Goal: Task Accomplishment & Management: Manage account settings

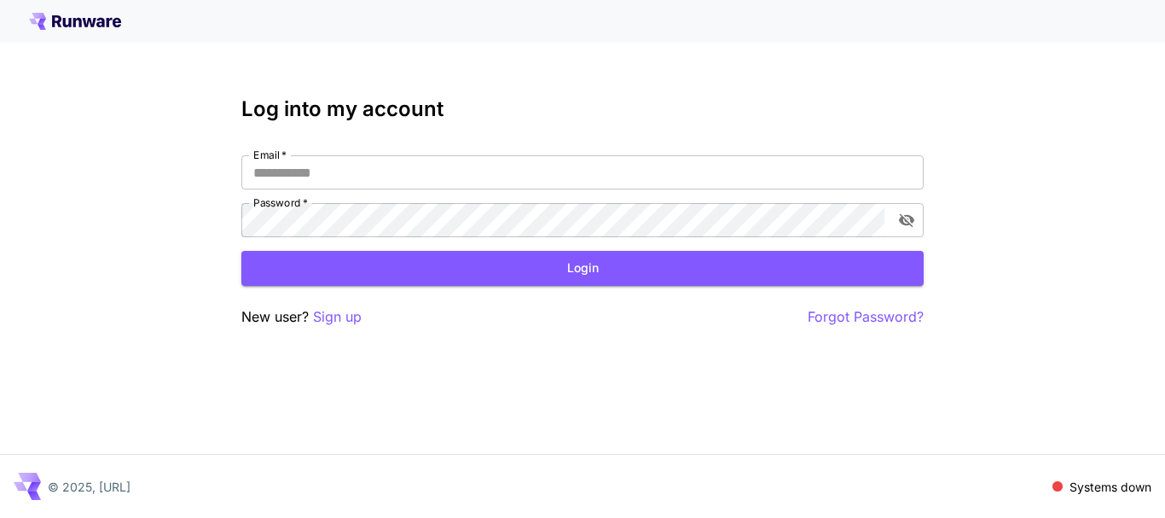
click at [695, 384] on div "Log into my account Email   * Email   * Password   * Password   * Login New use…" at bounding box center [582, 259] width 1165 height 518
click at [337, 317] on p "Sign up" at bounding box center [337, 316] width 49 height 21
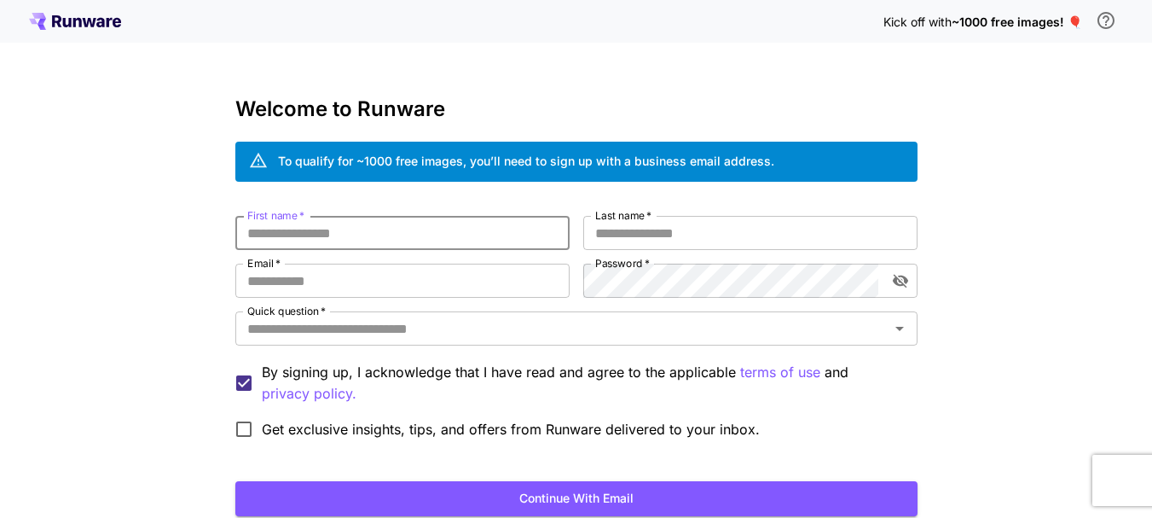
click at [512, 240] on input "First name   *" at bounding box center [402, 233] width 334 height 34
click at [378, 229] on input "First name   *" at bounding box center [402, 233] width 334 height 34
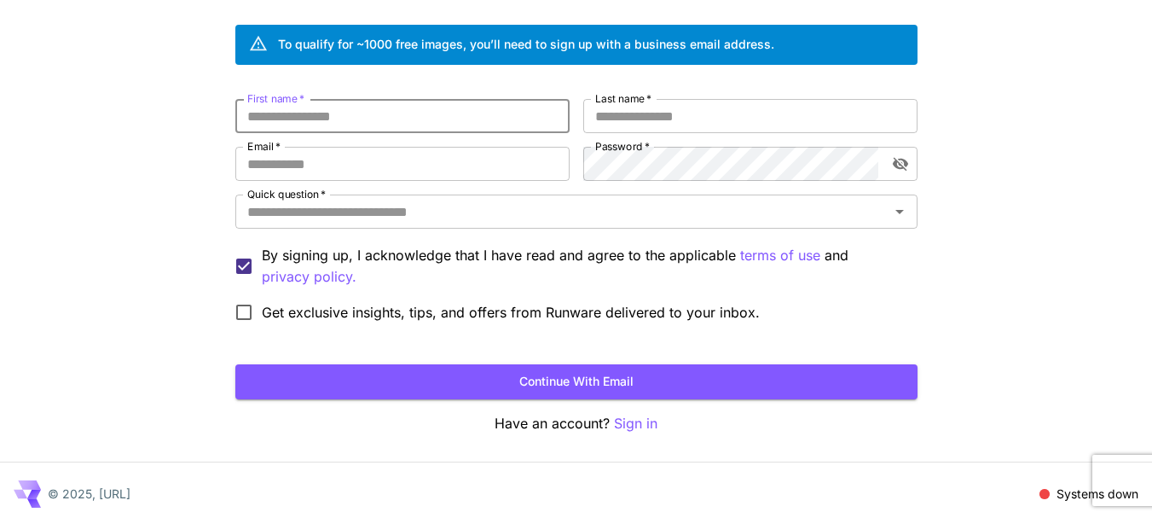
scroll to position [125, 0]
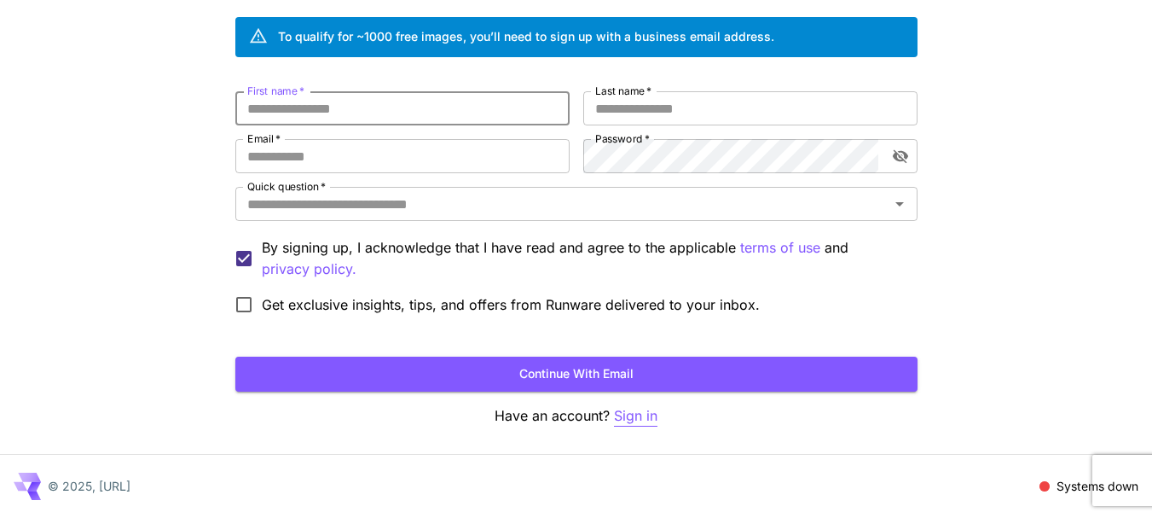
click at [635, 418] on p "Sign in" at bounding box center [636, 415] width 44 height 21
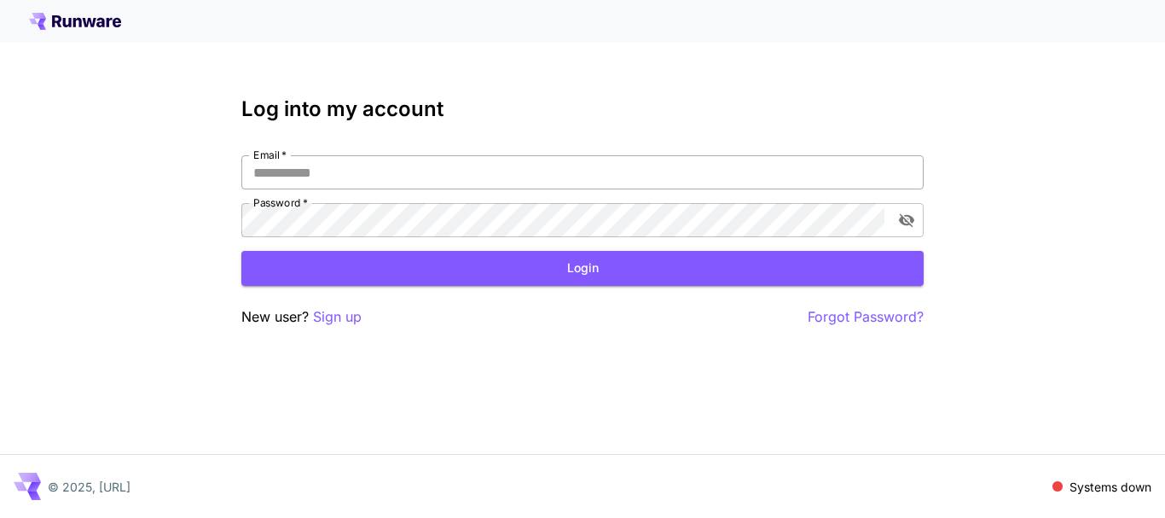
click at [352, 174] on input "Email   *" at bounding box center [582, 172] width 682 height 34
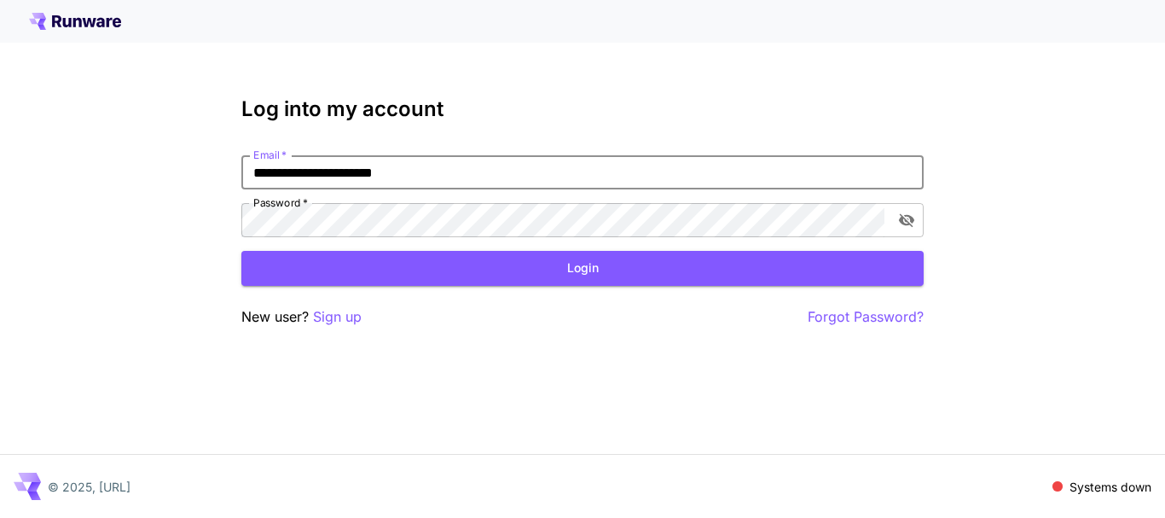
type input "**********"
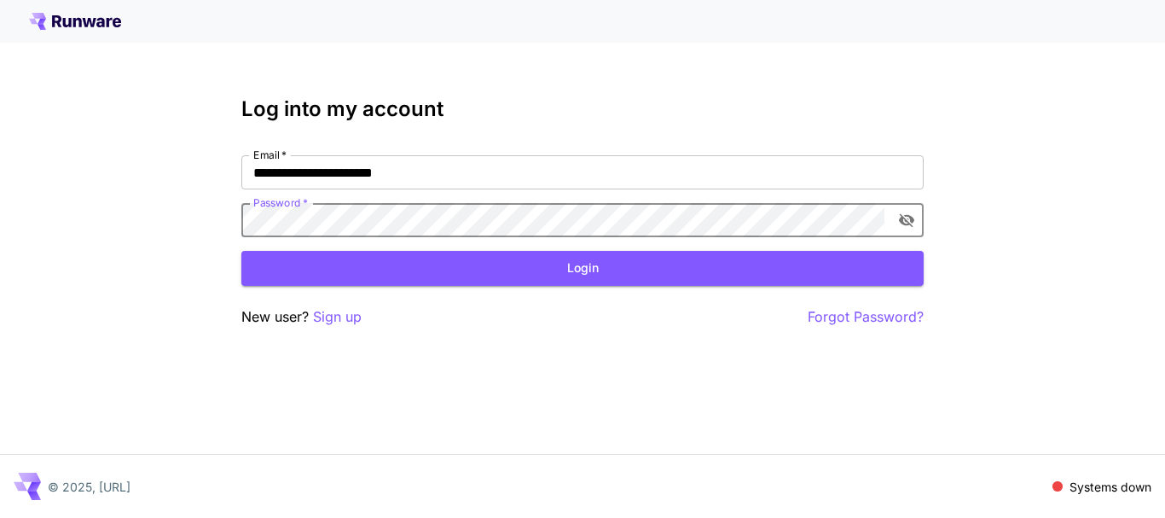
click at [286, 274] on button "Login" at bounding box center [582, 268] width 682 height 35
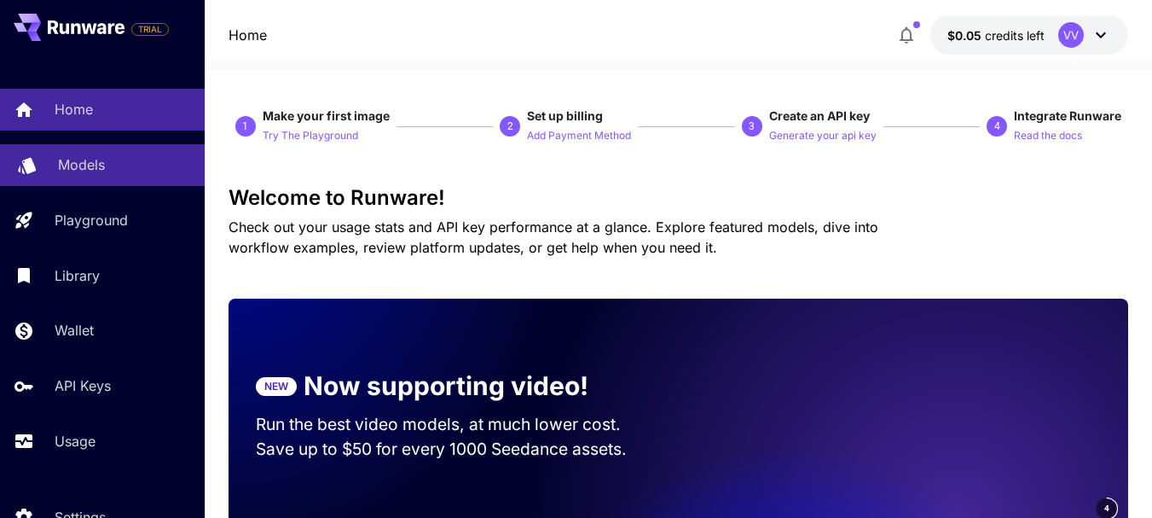
click at [84, 167] on p "Models" at bounding box center [81, 164] width 47 height 20
